Goal: Find specific page/section: Find specific page/section

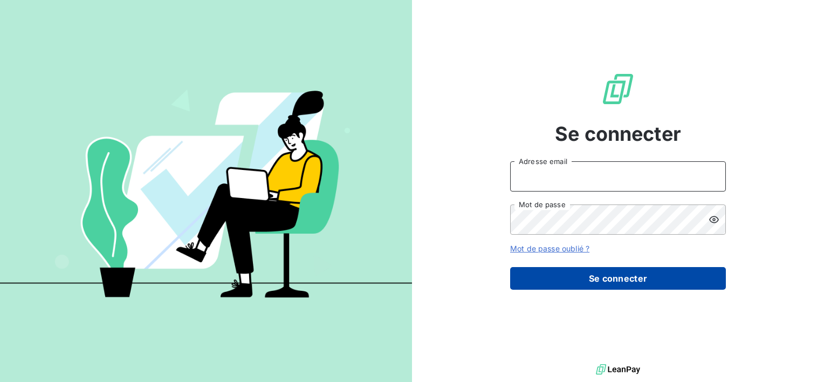
type input "[EMAIL_ADDRESS][DOMAIN_NAME]"
click at [559, 272] on button "Se connecter" at bounding box center [618, 278] width 216 height 23
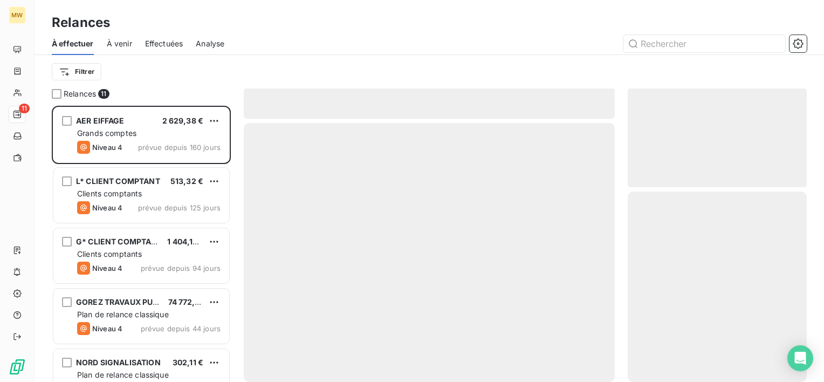
scroll to position [267, 170]
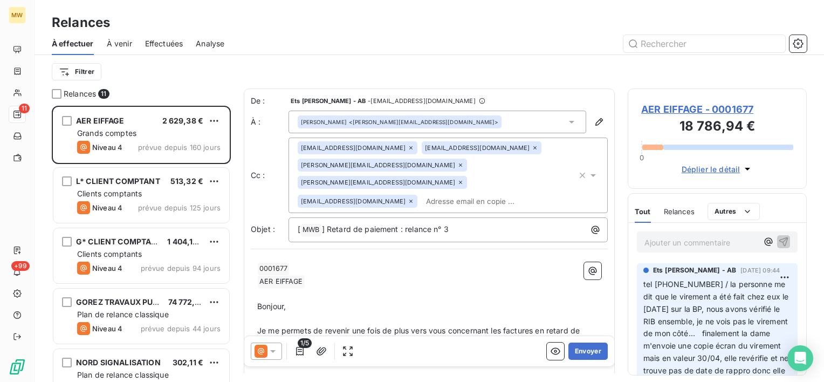
click at [720, 33] on div "À effectuer À venir Effectuées Analyse" at bounding box center [429, 43] width 789 height 23
click at [720, 40] on input "text" at bounding box center [704, 43] width 162 height 17
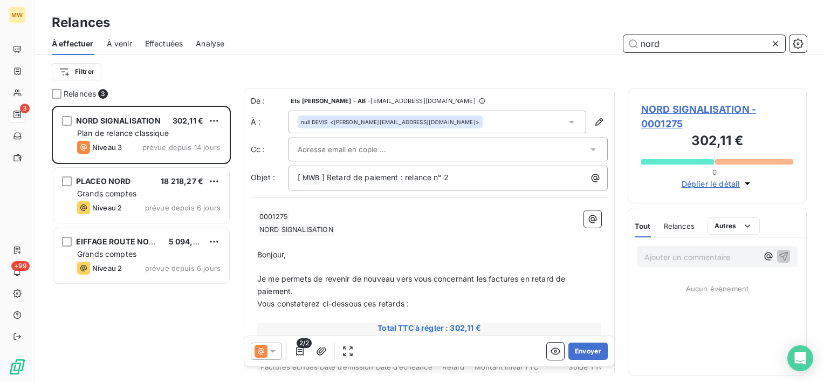
scroll to position [267, 170]
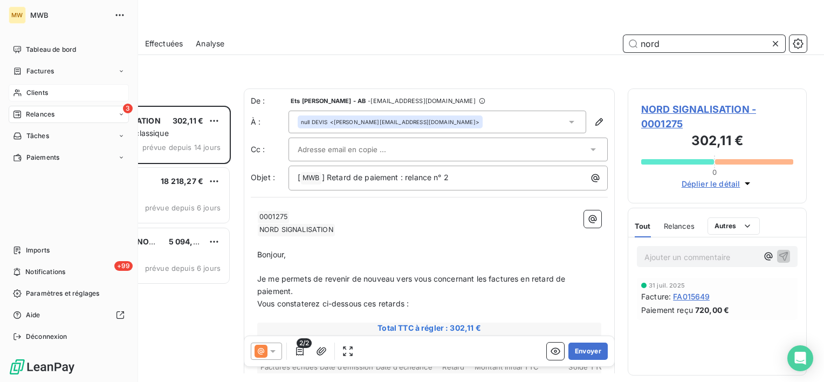
type input "nord"
click at [37, 91] on span "Clients" at bounding box center [37, 93] width 22 height 10
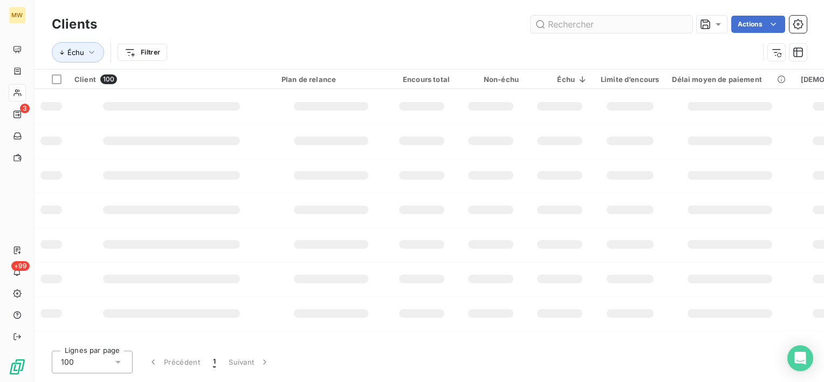
click at [598, 25] on input "text" at bounding box center [612, 24] width 162 height 17
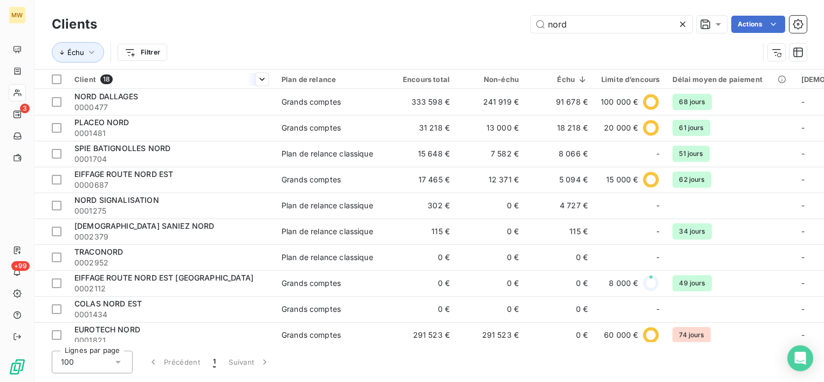
type input "nord"
click at [207, 87] on th "Client 18" at bounding box center [171, 79] width 207 height 19
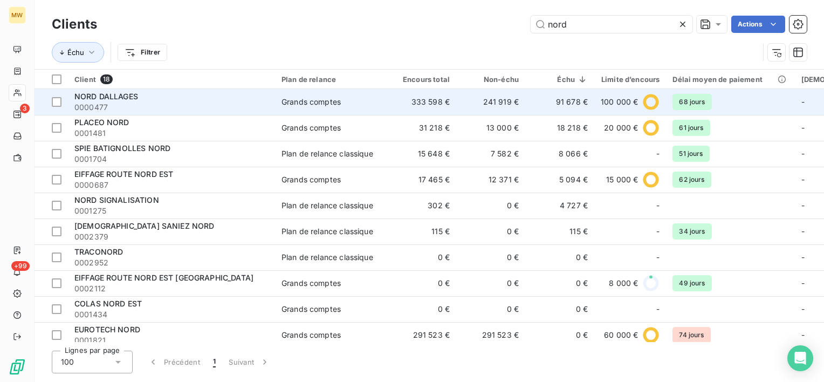
click at [207, 100] on div "NORD DALLAGES" at bounding box center [171, 96] width 194 height 11
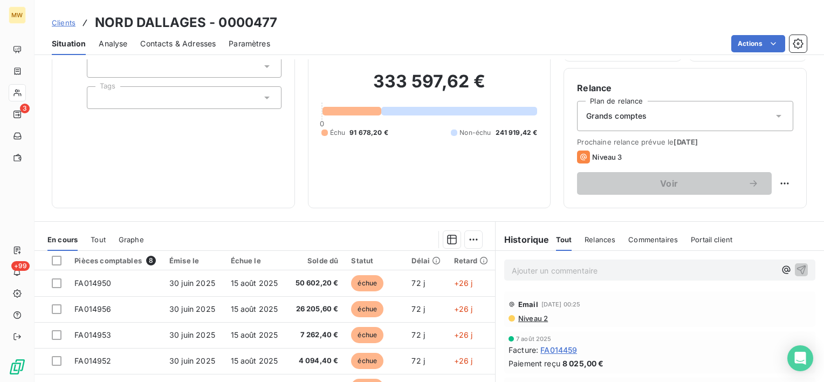
scroll to position [187, 0]
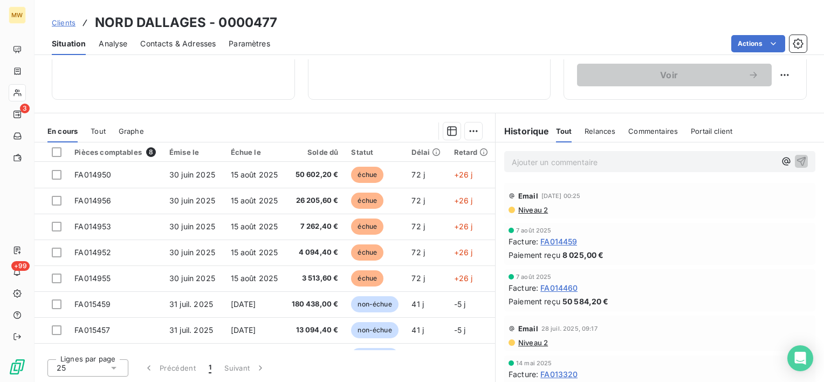
click at [532, 343] on span "Niveau 2" at bounding box center [532, 342] width 31 height 9
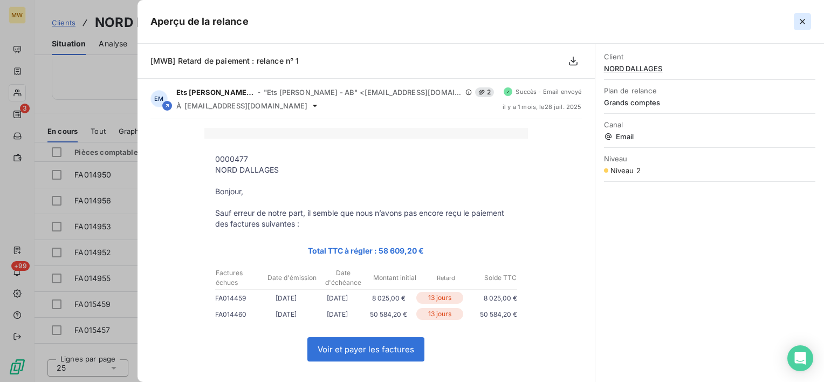
click at [802, 24] on icon "button" at bounding box center [802, 21] width 11 height 11
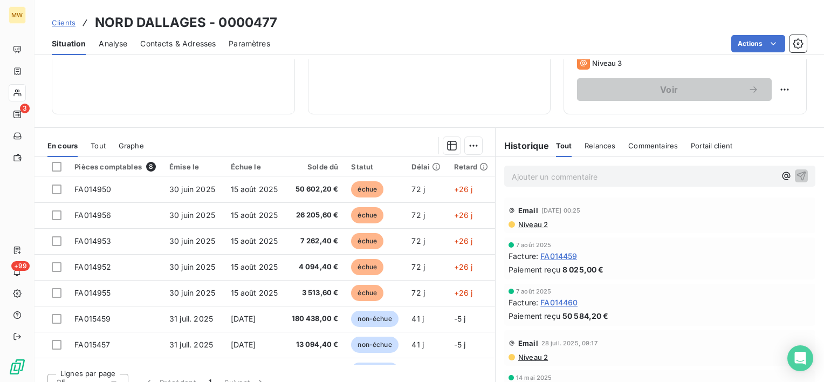
scroll to position [133, 0]
